Goal: Complete application form

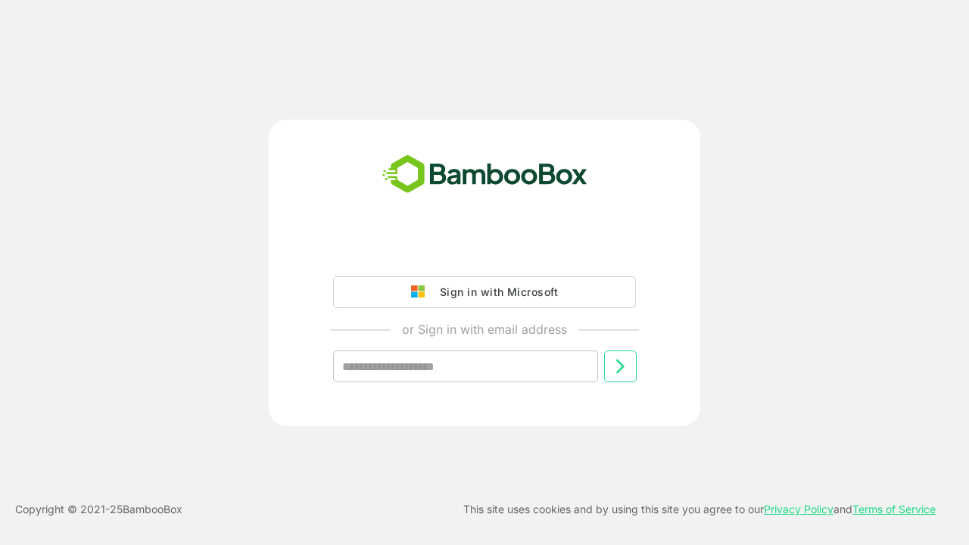
type input "**********"
click at [620, 366] on icon at bounding box center [620, 366] width 18 height 18
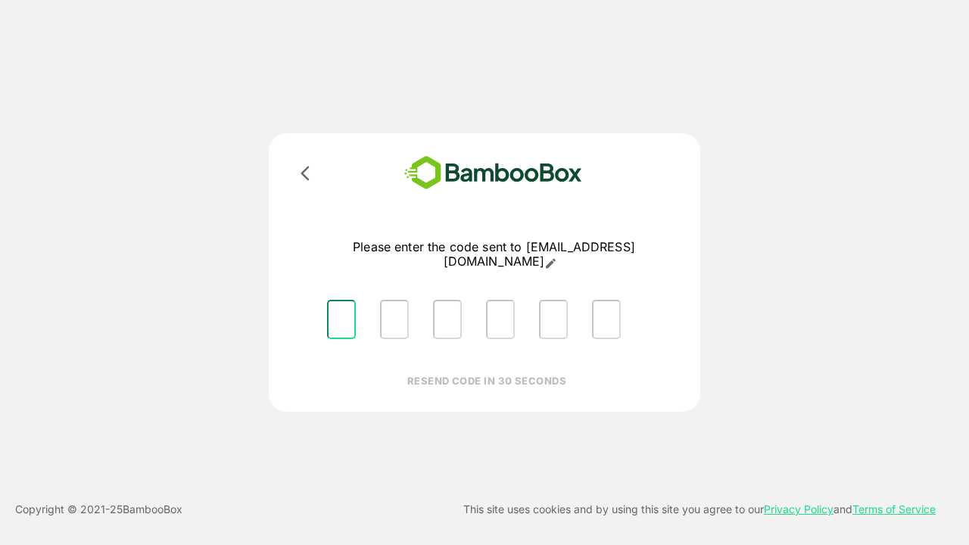
type input "*"
